Goal: Information Seeking & Learning: Learn about a topic

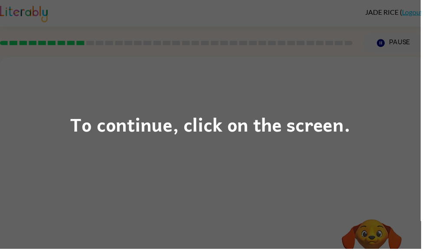
click at [306, 138] on div "To continue, click on the screen." at bounding box center [212, 125] width 283 height 29
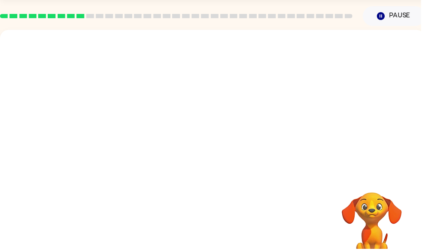
scroll to position [27, 0]
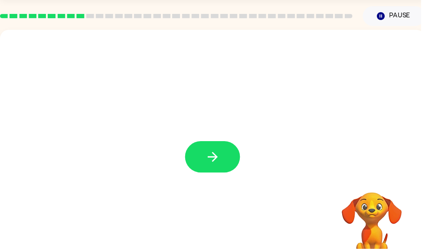
click at [219, 164] on icon "button" at bounding box center [214, 158] width 15 height 15
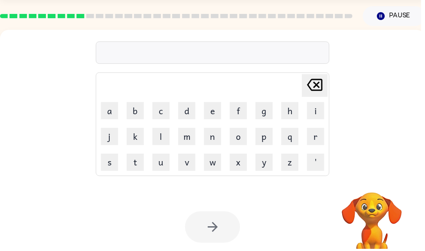
click at [211, 178] on div "Delete Delete last character input a b c d e f g h i j k l m n o p q r s t u v …" at bounding box center [214, 154] width 429 height 248
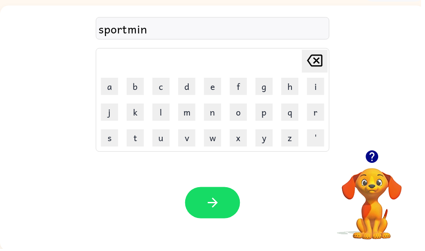
scroll to position [52, 0]
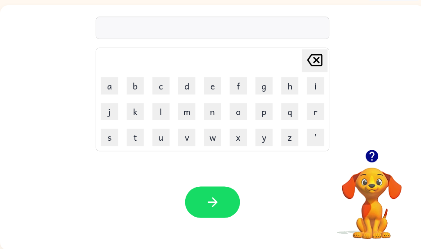
click at [383, 154] on button "button" at bounding box center [376, 158] width 22 height 22
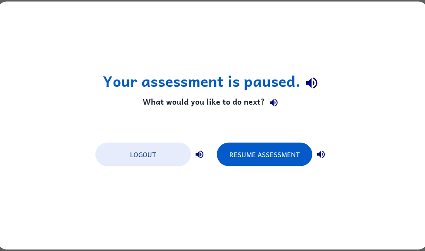
click at [239, 162] on button "Resume Assessment" at bounding box center [264, 154] width 95 height 23
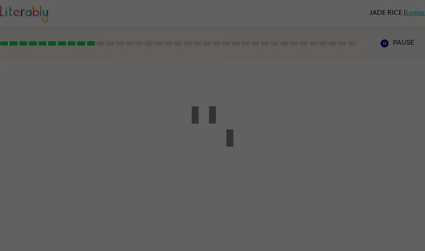
scroll to position [0, 0]
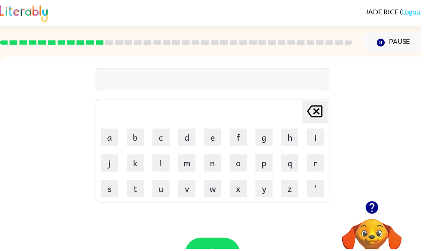
click at [385, 205] on button "button" at bounding box center [376, 209] width 22 height 22
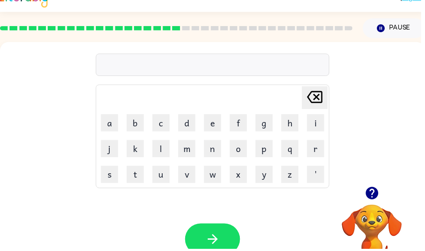
scroll to position [15, 0]
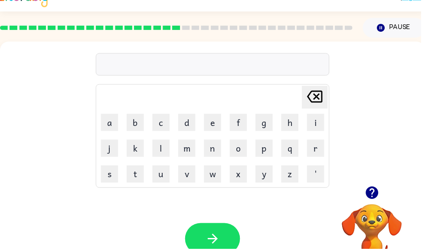
click at [368, 201] on icon "button" at bounding box center [375, 194] width 15 height 15
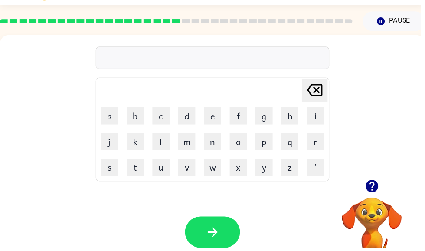
scroll to position [22, 0]
click at [1, 164] on div "Delete Delete last character input a b c d e f g h i j k l m n o p q r s t u v …" at bounding box center [214, 109] width 429 height 146
click at [224, 250] on div "Your browser must support playing .mp4 files to use Literably. Please try using…" at bounding box center [214, 235] width 429 height 98
click at [233, 228] on button "button" at bounding box center [215, 235] width 56 height 32
click at [376, 198] on button "button" at bounding box center [376, 188] width 22 height 22
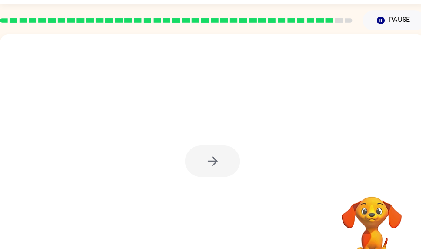
scroll to position [23, 0]
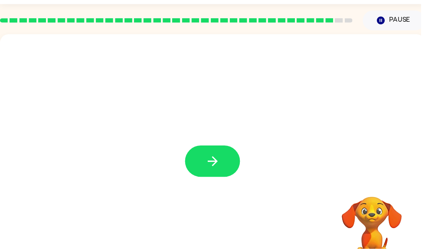
click at [222, 164] on icon "button" at bounding box center [214, 162] width 15 height 15
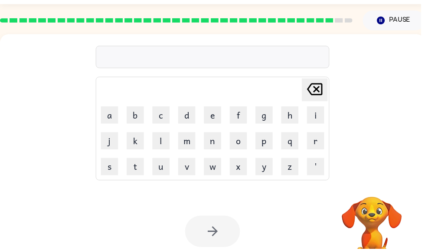
click at [216, 172] on button "w" at bounding box center [214, 168] width 17 height 17
click at [218, 154] on table "Delete Delete last character input a b c d e f g h i j k l m n o p q r s t u v …" at bounding box center [214, 130] width 235 height 104
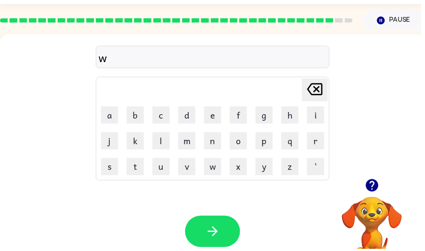
click at [313, 98] on icon "Delete Delete last character input" at bounding box center [318, 90] width 21 height 21
click at [321, 90] on icon at bounding box center [318, 90] width 16 height 12
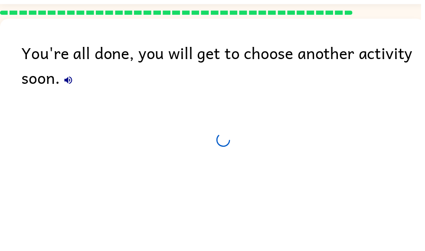
scroll to position [7, 0]
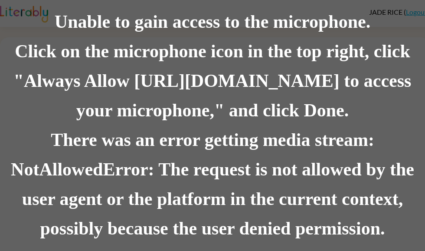
scroll to position [0, 0]
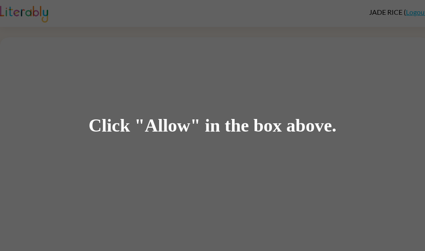
scroll to position [32, 0]
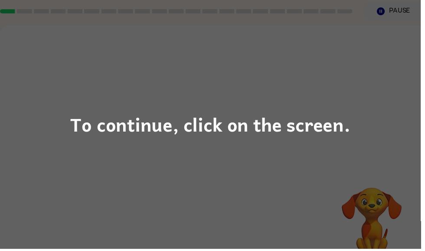
click at [364, 89] on div "To continue, click on the screen." at bounding box center [212, 125] width 425 height 251
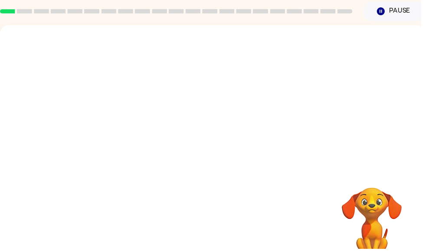
click at [355, 104] on div at bounding box center [214, 98] width 429 height 146
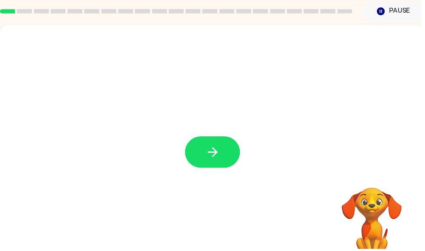
click at [246, 165] on div at bounding box center [214, 149] width 429 height 248
click at [217, 158] on icon "button" at bounding box center [214, 153] width 15 height 15
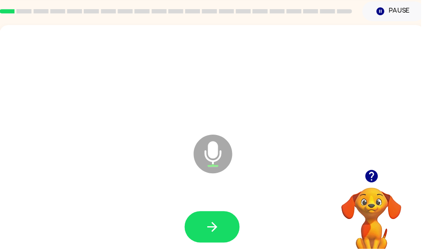
click at [207, 229] on icon "button" at bounding box center [214, 228] width 15 height 15
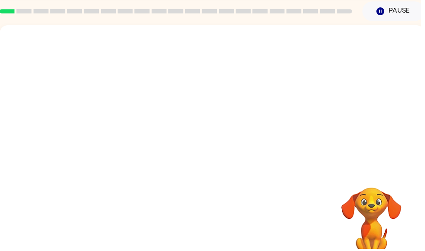
scroll to position [29, 0]
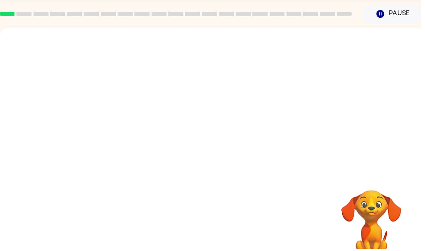
click at [360, 227] on video "Your browser must support playing .mp4 files to use Literably. Please try using…" at bounding box center [375, 221] width 87 height 87
click at [397, 221] on video "Your browser must support playing .mp4 files to use Literably. Please try using…" at bounding box center [375, 221] width 87 height 87
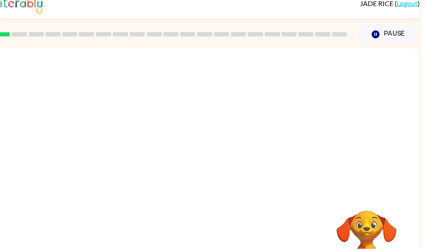
scroll to position [0, 0]
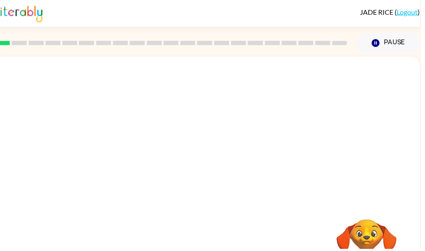
click at [383, 41] on icon "Pause" at bounding box center [380, 44] width 10 height 10
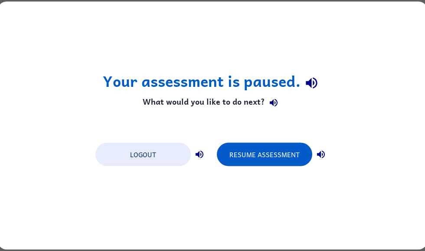
click at [395, 39] on div "Your assessment is paused. What would you like to do next? Logout Resume Assess…" at bounding box center [212, 126] width 429 height 248
click at [282, 151] on button "Resume Assessment" at bounding box center [264, 154] width 95 height 23
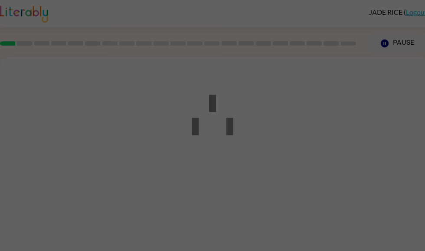
scroll to position [0, 0]
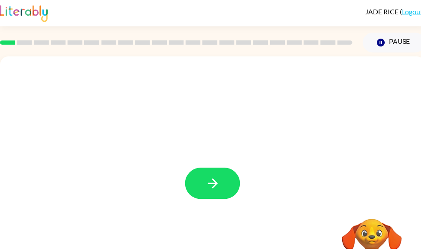
click at [203, 192] on button "button" at bounding box center [215, 185] width 56 height 32
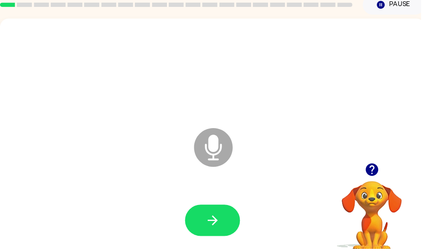
scroll to position [43, 0]
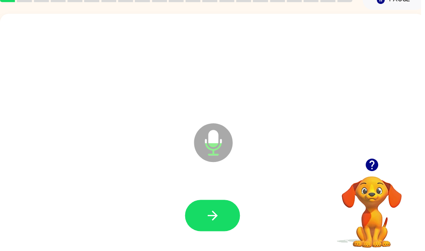
click at [225, 217] on button "button" at bounding box center [215, 218] width 56 height 32
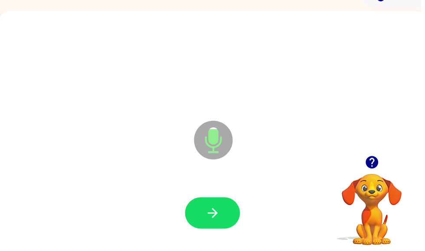
scroll to position [52, 0]
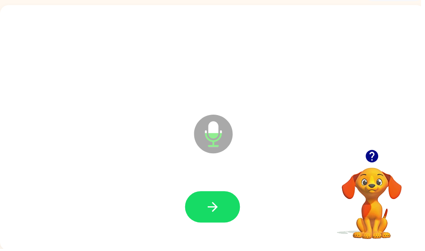
click at [210, 217] on button "button" at bounding box center [215, 209] width 56 height 32
click at [211, 208] on icon "button" at bounding box center [214, 208] width 15 height 15
click at [225, 198] on button "button" at bounding box center [215, 209] width 56 height 32
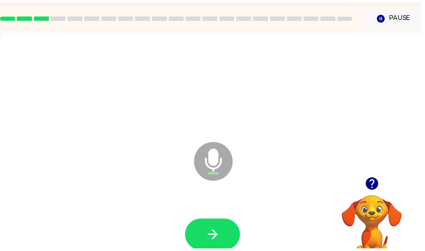
scroll to position [25, 0]
click at [207, 226] on button "button" at bounding box center [215, 236] width 56 height 32
click at [381, 185] on icon "button" at bounding box center [375, 185] width 13 height 13
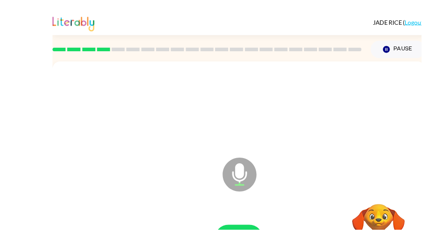
scroll to position [20, 0]
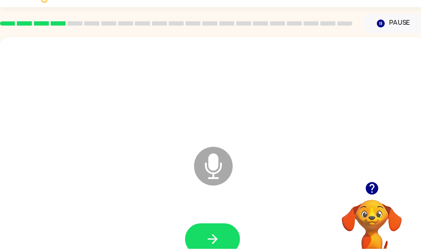
click at [208, 239] on icon "button" at bounding box center [214, 241] width 15 height 15
click at [222, 240] on icon "button" at bounding box center [214, 241] width 15 height 15
click at [227, 239] on button "button" at bounding box center [215, 242] width 56 height 32
click at [219, 232] on button "button" at bounding box center [215, 242] width 56 height 32
click at [232, 225] on div at bounding box center [215, 241] width 412 height 71
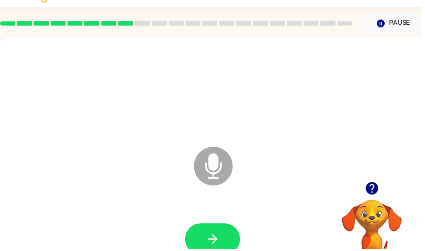
click at [223, 240] on button "button" at bounding box center [215, 242] width 56 height 32
click at [233, 234] on button "button" at bounding box center [215, 242] width 56 height 32
click at [211, 228] on button "button" at bounding box center [215, 242] width 56 height 32
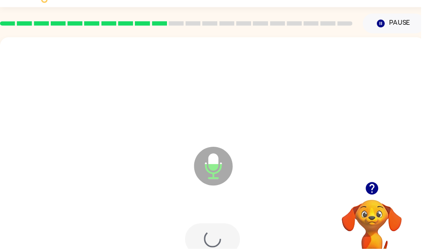
click at [219, 237] on div at bounding box center [215, 242] width 56 height 32
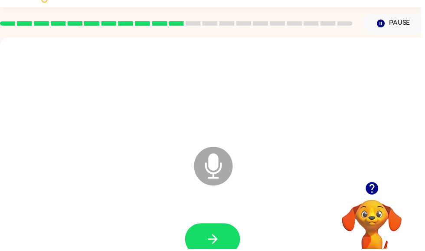
click at [210, 246] on icon "button" at bounding box center [214, 241] width 15 height 15
click at [218, 233] on button "button" at bounding box center [215, 242] width 56 height 32
click at [230, 229] on button "button" at bounding box center [215, 242] width 56 height 32
click at [365, 191] on button "button" at bounding box center [376, 190] width 22 height 22
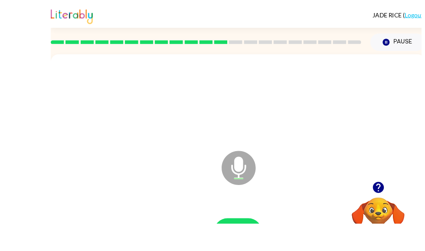
scroll to position [52, 0]
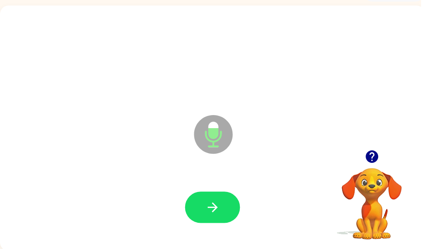
click at [233, 207] on button "button" at bounding box center [215, 209] width 56 height 32
click at [221, 215] on icon "button" at bounding box center [214, 209] width 15 height 15
click at [217, 206] on icon "button" at bounding box center [214, 209] width 15 height 15
click at [224, 223] on button "button" at bounding box center [215, 209] width 56 height 32
click at [220, 217] on icon "button" at bounding box center [214, 209] width 15 height 15
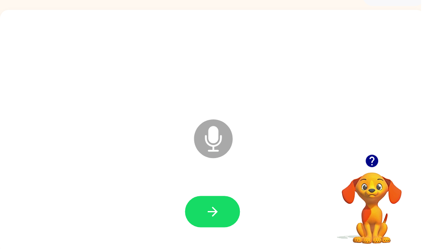
scroll to position [45, 0]
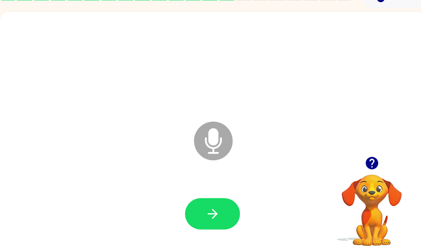
click at [206, 217] on button "button" at bounding box center [215, 216] width 56 height 32
click at [208, 222] on icon "button" at bounding box center [214, 215] width 15 height 15
click at [211, 219] on icon "button" at bounding box center [214, 215] width 15 height 15
click at [210, 220] on icon "button" at bounding box center [214, 215] width 15 height 15
click at [205, 213] on button "button" at bounding box center [215, 216] width 56 height 32
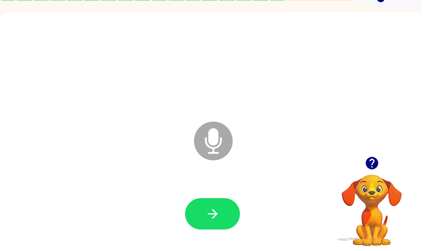
click at [203, 215] on button "button" at bounding box center [215, 216] width 56 height 32
click at [206, 221] on button "button" at bounding box center [215, 216] width 56 height 32
click at [196, 215] on button "button" at bounding box center [215, 216] width 56 height 32
click at [209, 213] on icon "button" at bounding box center [214, 215] width 15 height 15
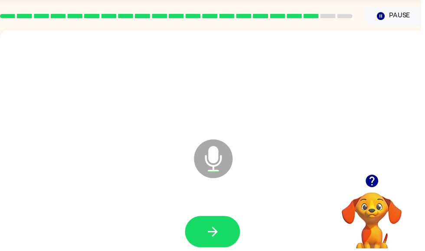
scroll to position [27, 0]
click at [212, 232] on icon "button" at bounding box center [214, 233] width 15 height 15
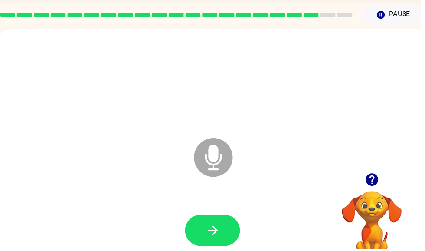
click at [201, 227] on button "button" at bounding box center [215, 232] width 56 height 32
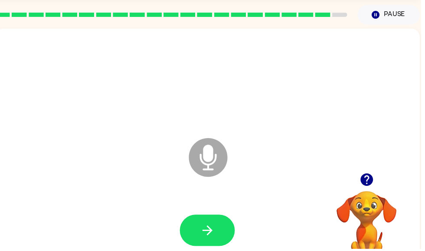
scroll to position [0, 5]
click at [202, 231] on icon "button" at bounding box center [209, 232] width 15 height 15
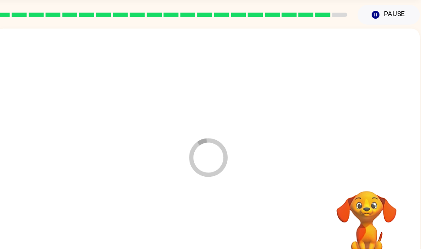
click at [196, 235] on div at bounding box center [209, 232] width 412 height 71
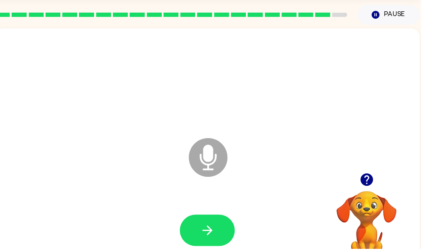
click at [207, 231] on icon "button" at bounding box center [209, 232] width 15 height 15
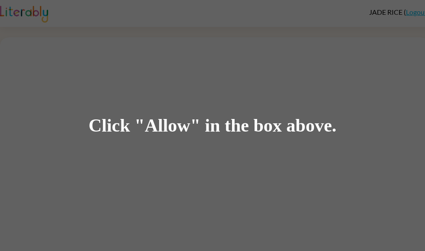
scroll to position [0, 0]
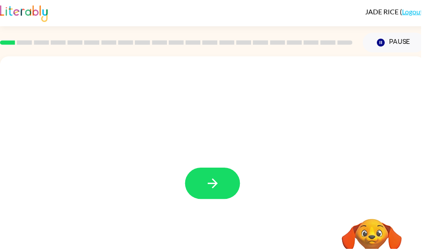
click at [231, 190] on button "button" at bounding box center [215, 185] width 56 height 32
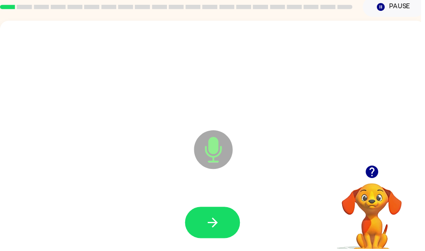
scroll to position [52, 0]
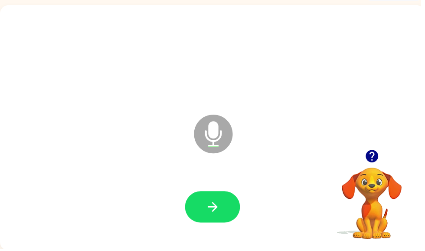
click at [208, 201] on icon "button" at bounding box center [214, 208] width 15 height 15
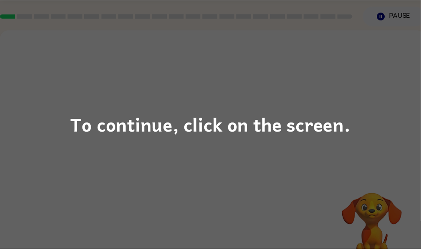
click at [386, 166] on div "To continue, click on the screen." at bounding box center [212, 125] width 425 height 251
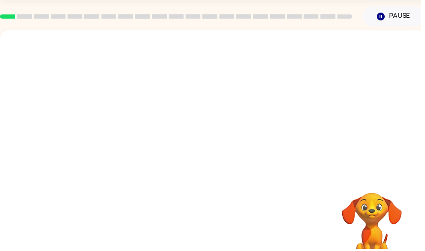
click at [363, 157] on div at bounding box center [214, 103] width 429 height 146
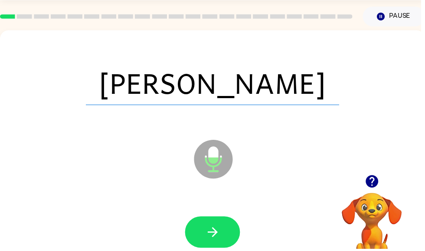
click at [230, 234] on button "button" at bounding box center [215, 234] width 56 height 32
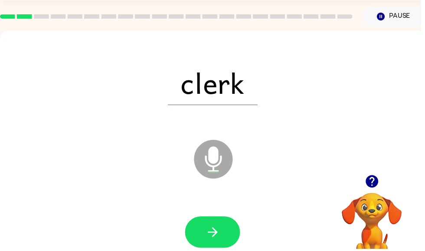
click at [221, 229] on icon "button" at bounding box center [214, 233] width 15 height 15
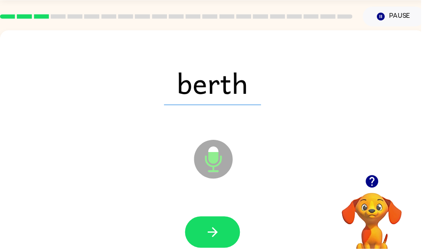
click at [226, 241] on button "button" at bounding box center [215, 234] width 56 height 32
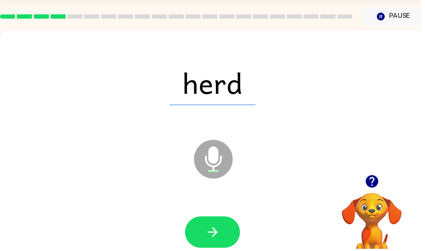
click at [216, 229] on icon "button" at bounding box center [214, 233] width 15 height 15
click at [222, 226] on button "button" at bounding box center [215, 234] width 56 height 32
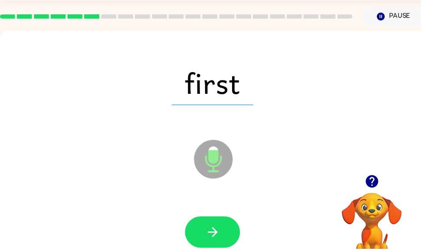
click at [228, 234] on button "button" at bounding box center [215, 234] width 56 height 32
click at [227, 236] on button "button" at bounding box center [215, 234] width 56 height 32
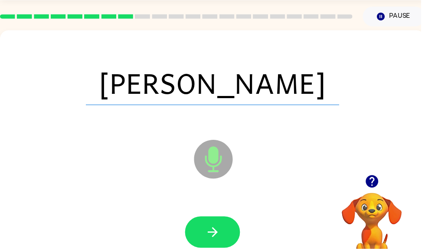
click at [227, 231] on button "button" at bounding box center [215, 234] width 56 height 32
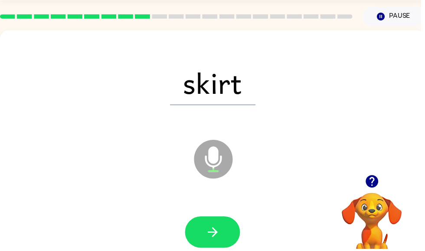
click at [229, 236] on button "button" at bounding box center [215, 234] width 56 height 32
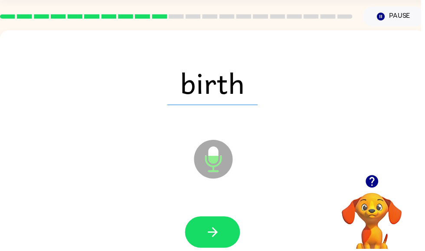
click at [218, 213] on div at bounding box center [215, 234] width 412 height 71
click at [218, 233] on icon "button" at bounding box center [214, 234] width 10 height 10
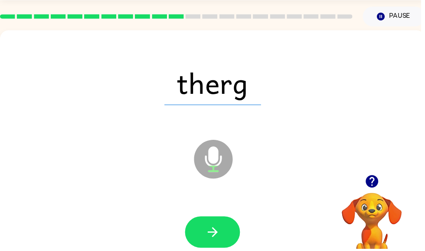
click at [234, 229] on button "button" at bounding box center [215, 234] width 56 height 32
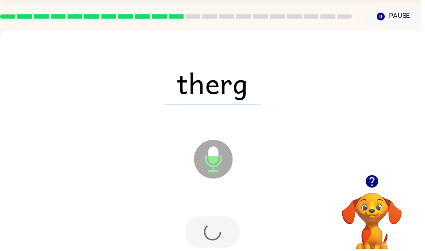
click at [226, 232] on div at bounding box center [215, 234] width 56 height 32
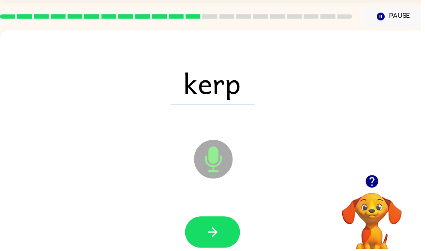
click at [215, 235] on icon "button" at bounding box center [214, 233] width 15 height 15
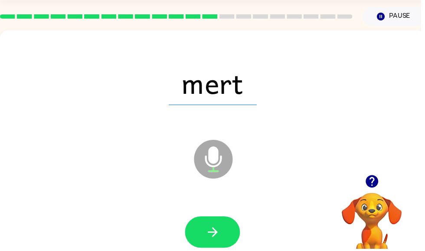
click at [225, 224] on button "button" at bounding box center [215, 234] width 56 height 32
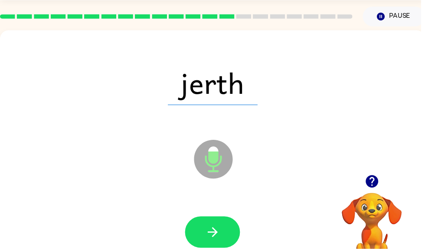
click at [230, 233] on button "button" at bounding box center [215, 234] width 56 height 32
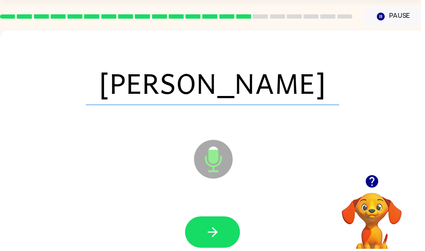
click at [222, 228] on icon "button" at bounding box center [214, 233] width 15 height 15
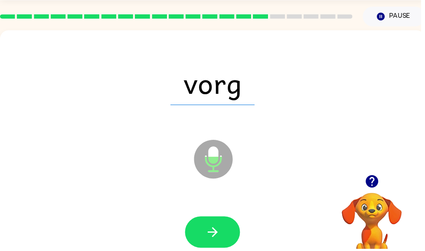
click at [216, 230] on icon "button" at bounding box center [214, 233] width 15 height 15
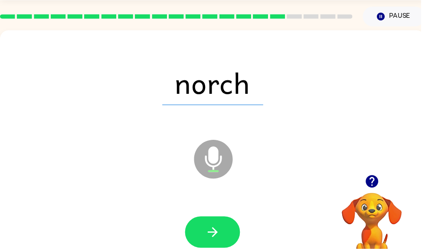
click at [229, 232] on button "button" at bounding box center [215, 234] width 56 height 32
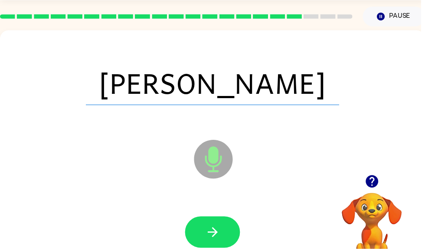
click at [221, 231] on icon "button" at bounding box center [214, 233] width 15 height 15
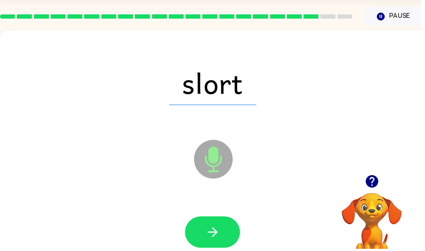
click at [215, 230] on icon "button" at bounding box center [214, 234] width 10 height 10
click at [216, 228] on icon "button" at bounding box center [214, 233] width 15 height 15
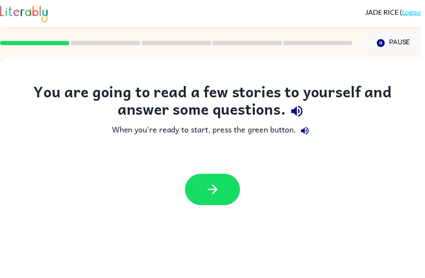
click at [213, 206] on button "button" at bounding box center [215, 191] width 56 height 32
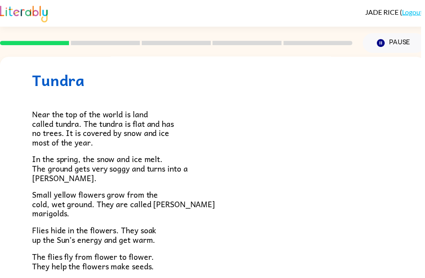
click at [222, 144] on p "Near the top of the world is land called tundra. The tundra is flat and has no …" at bounding box center [215, 129] width 364 height 37
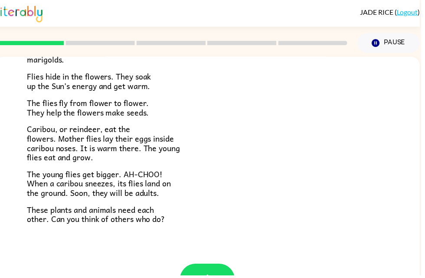
scroll to position [172, 0]
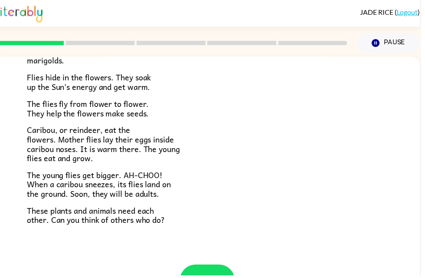
click at [425, 112] on div "[PERSON_NAME] ( Logout ) Pause Pause Tundra Near the top of the world is land c…" at bounding box center [214, 152] width 429 height 305
click at [403, 108] on div "Tundra Near the top of the world is land called tundra. The tundra is flat and …" at bounding box center [209, 75] width 429 height 381
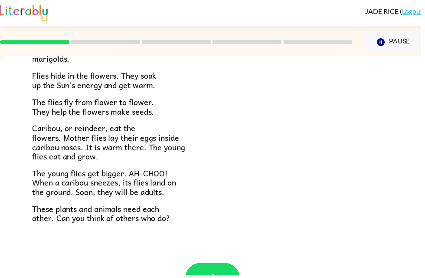
scroll to position [172, 0]
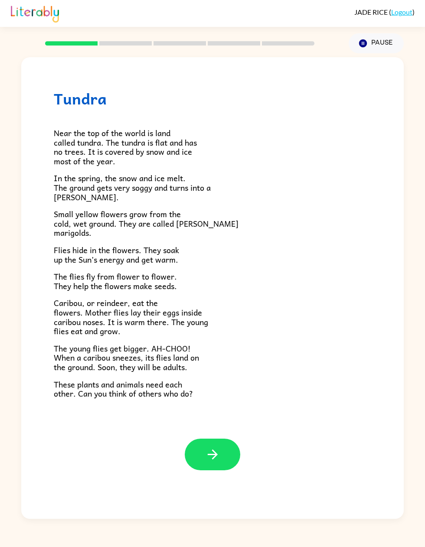
click at [213, 277] on icon "button" at bounding box center [212, 454] width 15 height 15
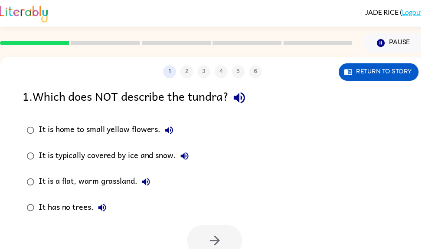
click at [82, 178] on div "It is a flat, warm grassland." at bounding box center [97, 183] width 117 height 17
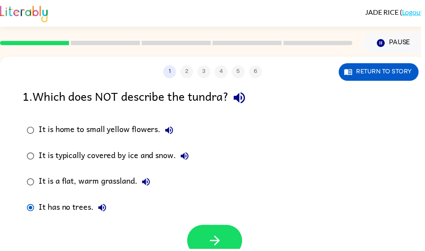
click at [220, 232] on button "button" at bounding box center [217, 243] width 56 height 32
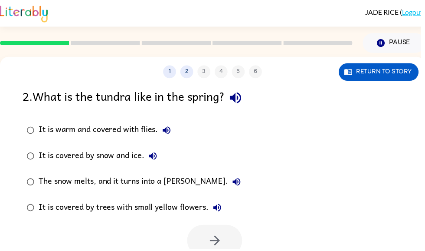
click at [22, 206] on label "It is covered by trees with small yellow flowers." at bounding box center [135, 209] width 234 height 26
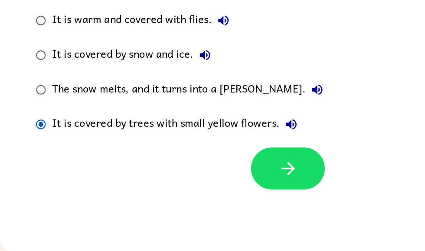
click at [208, 173] on button "button" at bounding box center [217, 189] width 56 height 32
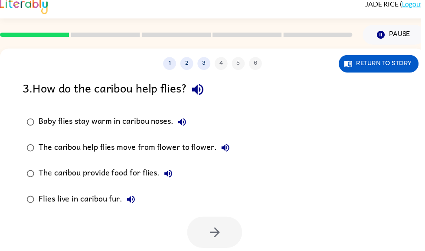
scroll to position [8, 0]
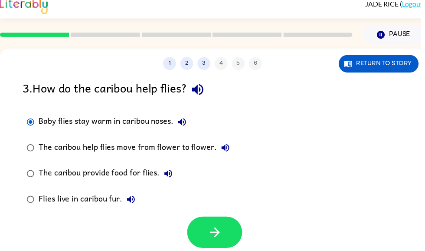
click at [227, 231] on button "button" at bounding box center [217, 235] width 56 height 32
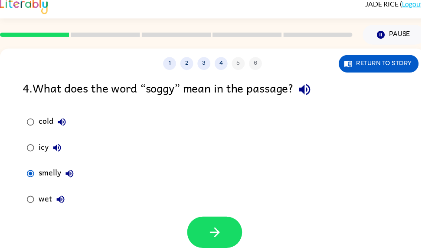
click at [232, 226] on button "button" at bounding box center [217, 235] width 56 height 32
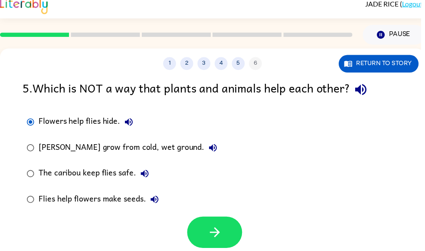
click at [216, 229] on icon "button" at bounding box center [216, 234] width 15 height 15
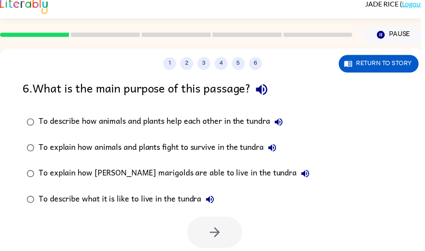
click at [211, 235] on div at bounding box center [217, 235] width 56 height 32
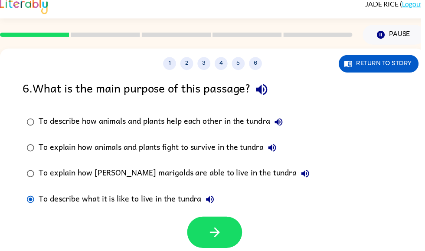
click at [217, 224] on button "button" at bounding box center [217, 235] width 56 height 32
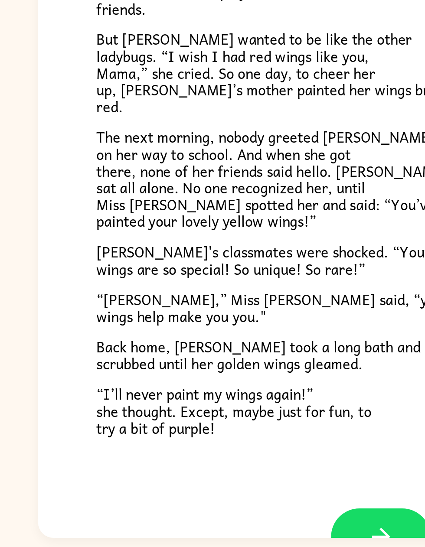
scroll to position [42, 0]
click at [218, 277] on icon "button" at bounding box center [212, 518] width 15 height 15
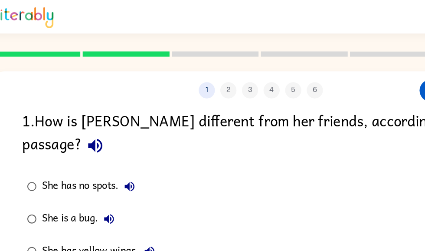
scroll to position [0, 5]
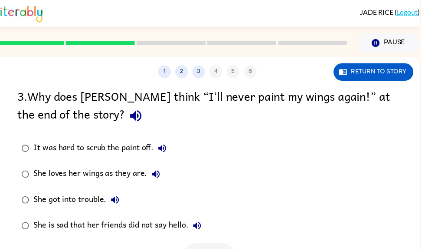
click at [88, 120] on div "3 . Why does Lily think “I’ll never paint my wings again!” at the end of the st…" at bounding box center [209, 108] width 383 height 40
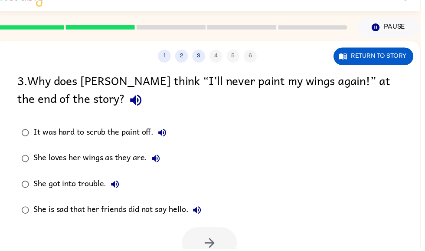
scroll to position [15, 0]
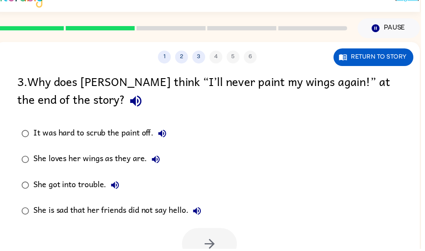
click at [18, 203] on label "She is sad that her friends did not say hello." at bounding box center [112, 213] width 199 height 26
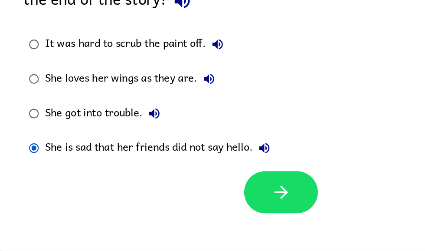
scroll to position [55, 0]
click at [204, 199] on icon "button" at bounding box center [211, 206] width 15 height 15
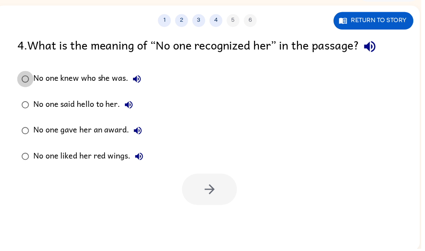
scroll to position [52, 0]
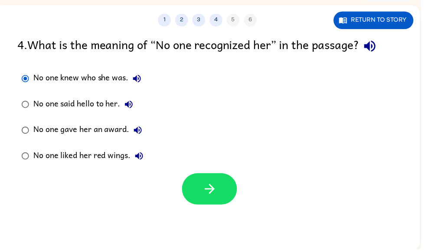
click at [213, 186] on icon "button" at bounding box center [211, 190] width 15 height 15
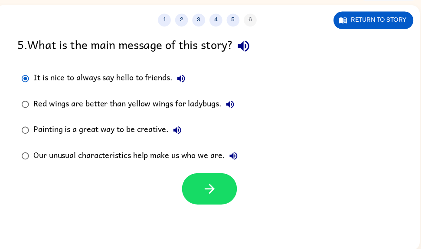
click at [217, 187] on icon "button" at bounding box center [211, 190] width 15 height 15
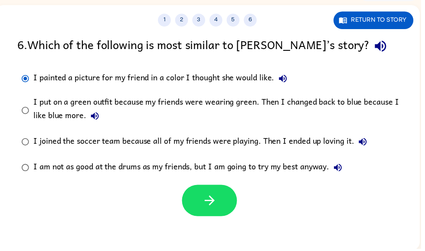
click at [207, 200] on icon "button" at bounding box center [211, 202] width 15 height 15
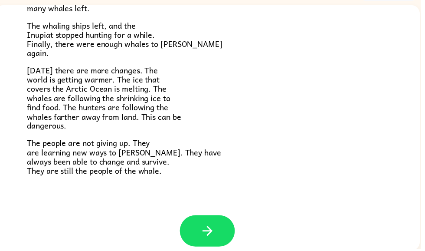
scroll to position [283, 0]
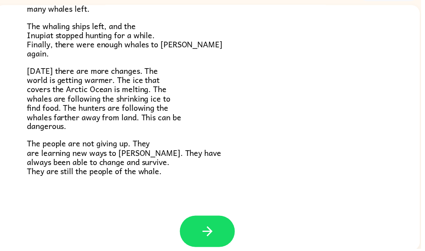
click at [214, 228] on icon "button" at bounding box center [209, 233] width 15 height 15
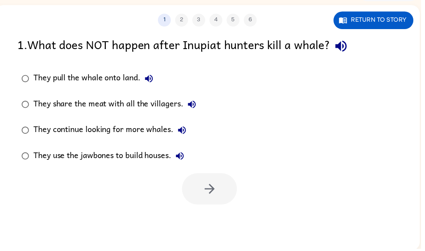
scroll to position [0, 0]
click at [380, 26] on button "Return to story" at bounding box center [377, 21] width 81 height 18
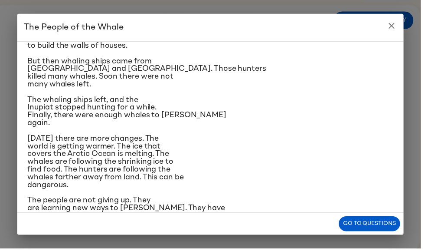
scroll to position [170, 0]
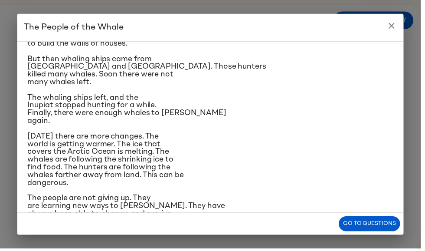
click at [364, 222] on button "Go to questions" at bounding box center [373, 225] width 62 height 15
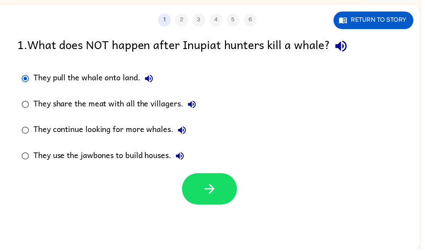
click at [218, 193] on icon "button" at bounding box center [211, 190] width 15 height 15
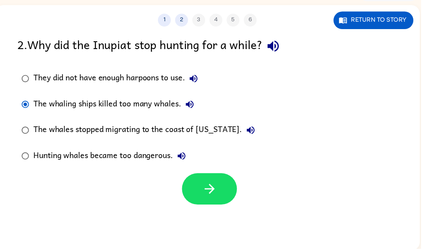
click at [218, 193] on icon "button" at bounding box center [211, 190] width 15 height 15
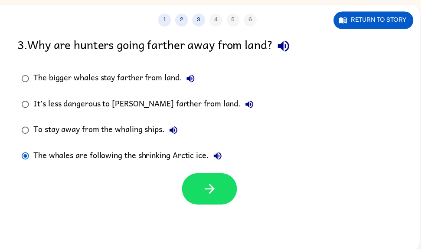
click at [203, 192] on button "button" at bounding box center [212, 191] width 56 height 32
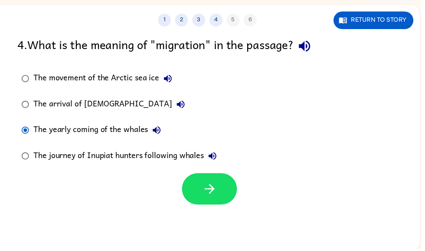
click at [214, 198] on icon "button" at bounding box center [211, 190] width 15 height 15
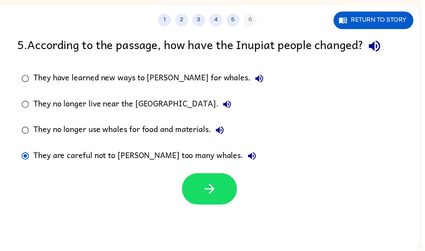
click at [213, 183] on button "button" at bounding box center [212, 191] width 56 height 32
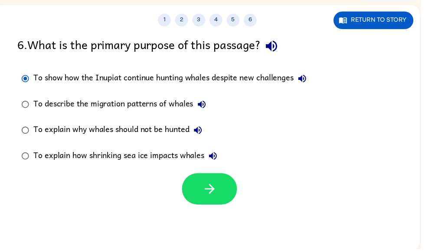
click at [213, 195] on icon "button" at bounding box center [211, 191] width 10 height 10
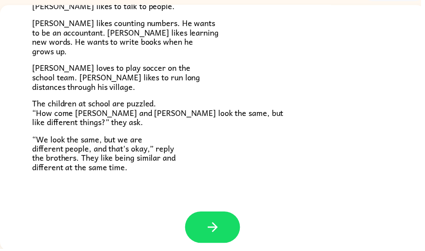
scroll to position [181, 0]
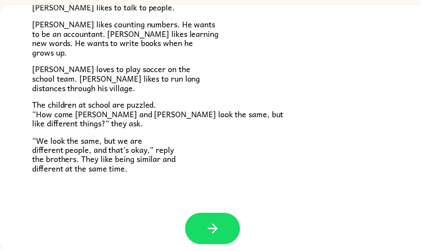
click at [225, 220] on button "button" at bounding box center [215, 231] width 56 height 32
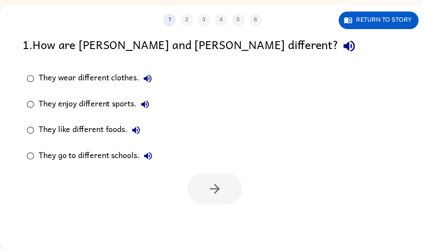
scroll to position [0, 0]
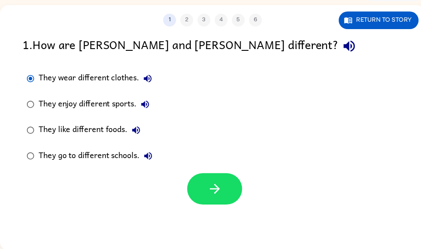
click at [224, 188] on icon "button" at bounding box center [216, 190] width 15 height 15
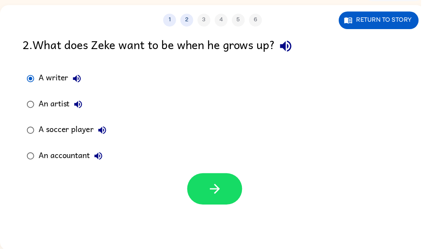
click at [222, 190] on icon "button" at bounding box center [216, 190] width 15 height 15
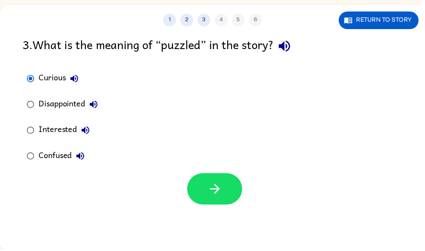
click at [236, 186] on button "button" at bounding box center [217, 191] width 56 height 32
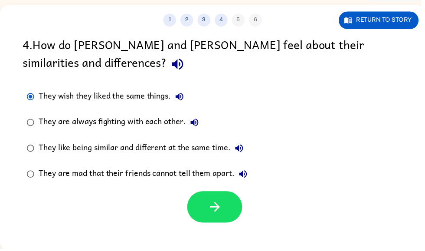
click at [226, 220] on button "button" at bounding box center [217, 209] width 56 height 32
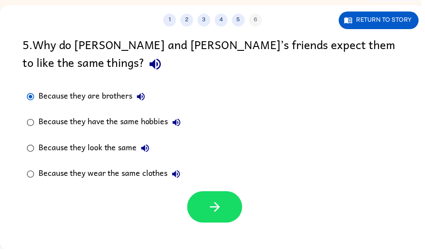
click at [226, 202] on button "button" at bounding box center [217, 209] width 56 height 32
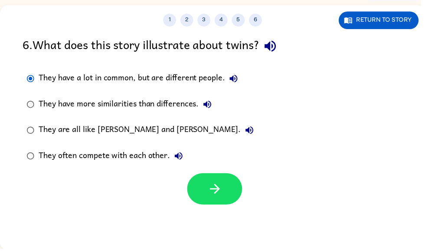
click at [216, 195] on icon "button" at bounding box center [217, 191] width 10 height 10
